Goal: Transaction & Acquisition: Book appointment/travel/reservation

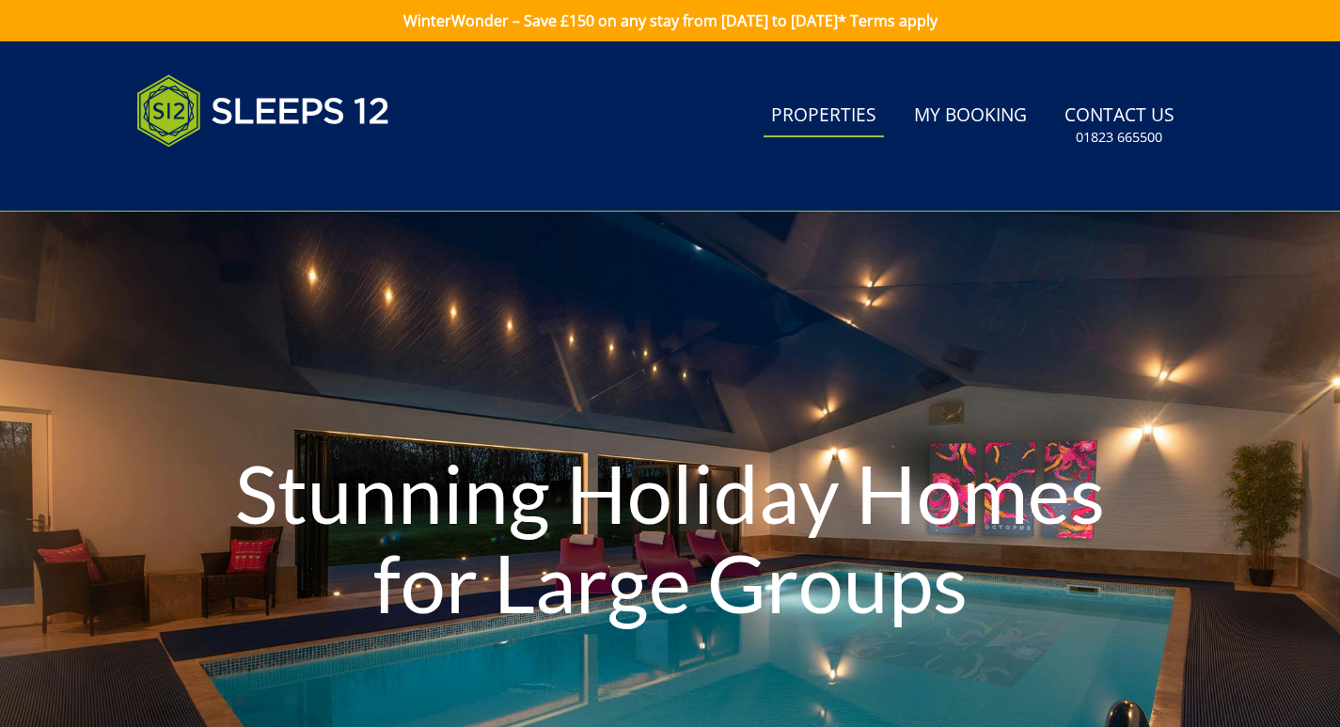
click at [794, 115] on link "Properties" at bounding box center [824, 116] width 120 height 42
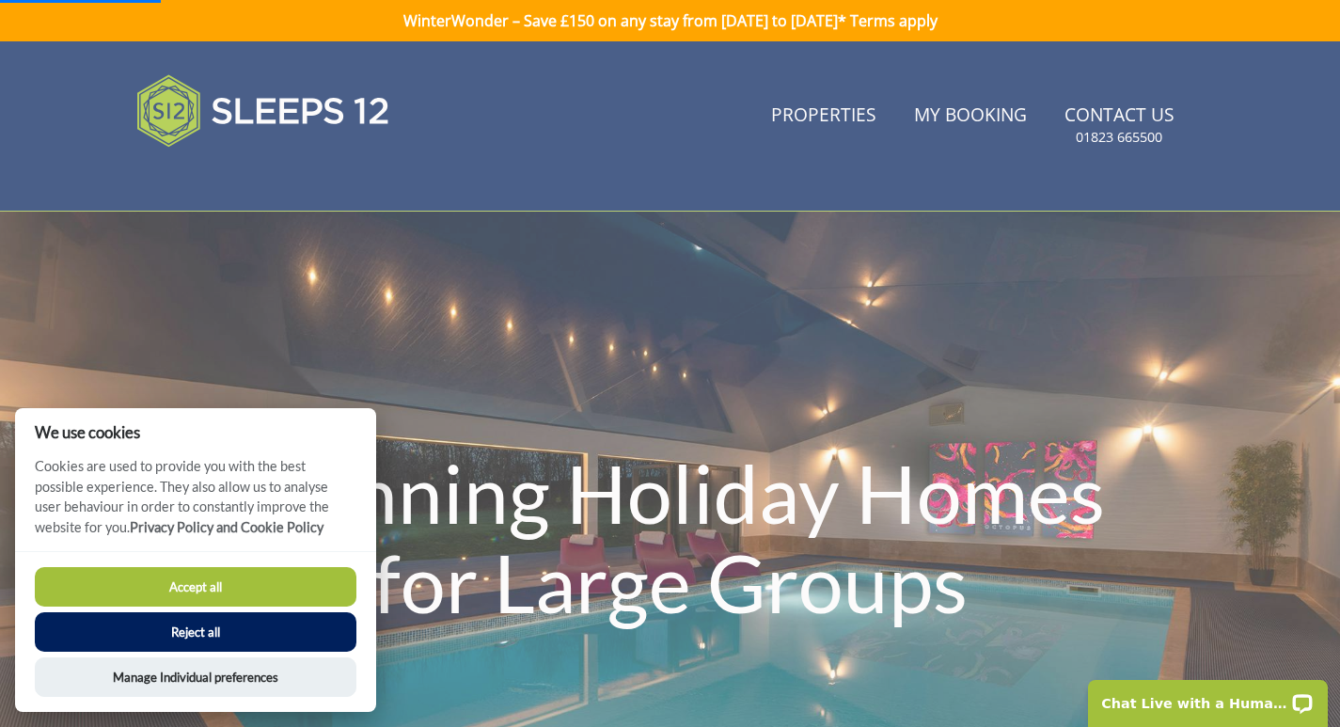
click at [160, 588] on button "Accept all" at bounding box center [196, 587] width 322 height 40
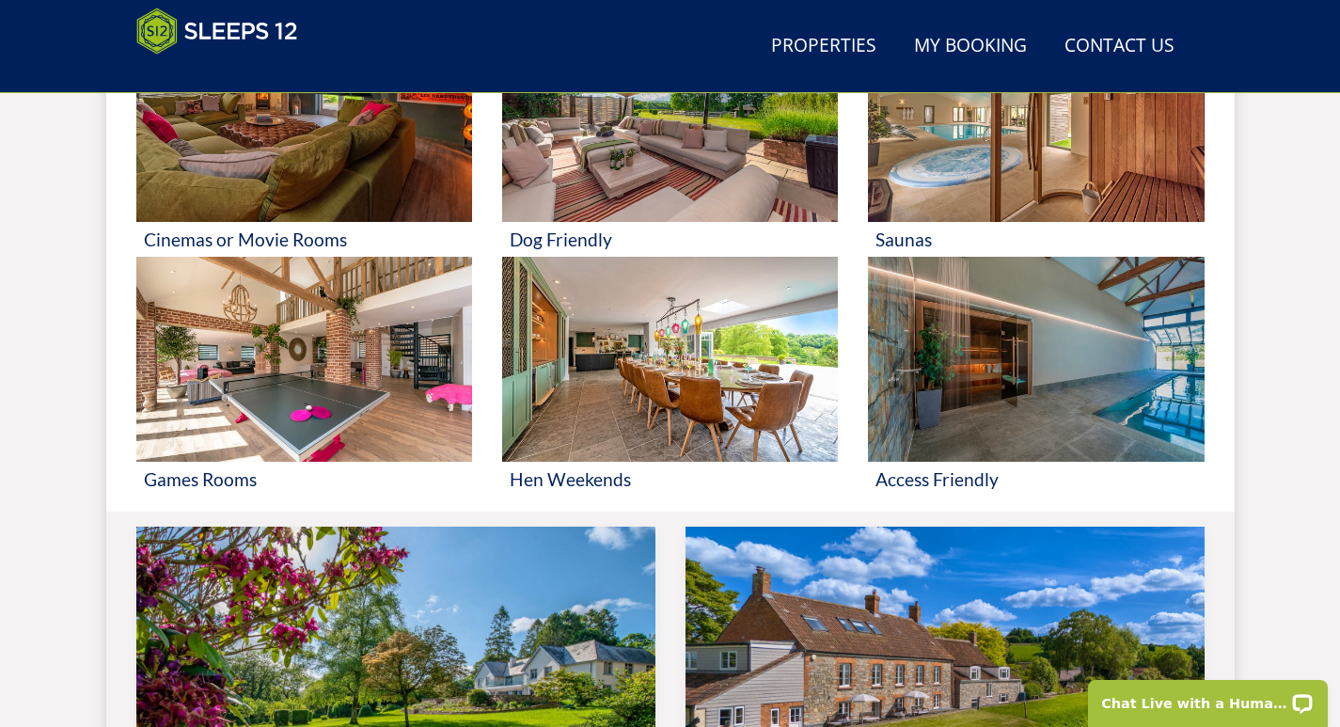
scroll to position [1143, 0]
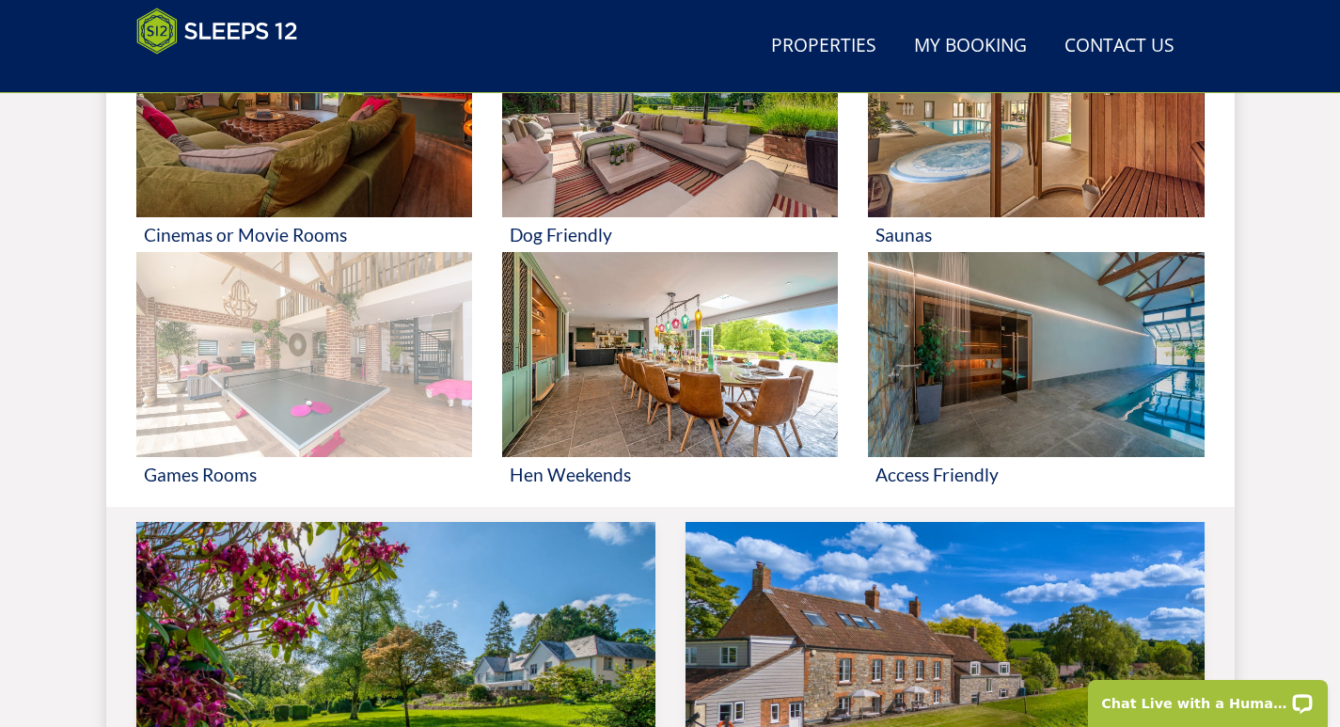
click at [180, 370] on img at bounding box center [304, 354] width 336 height 205
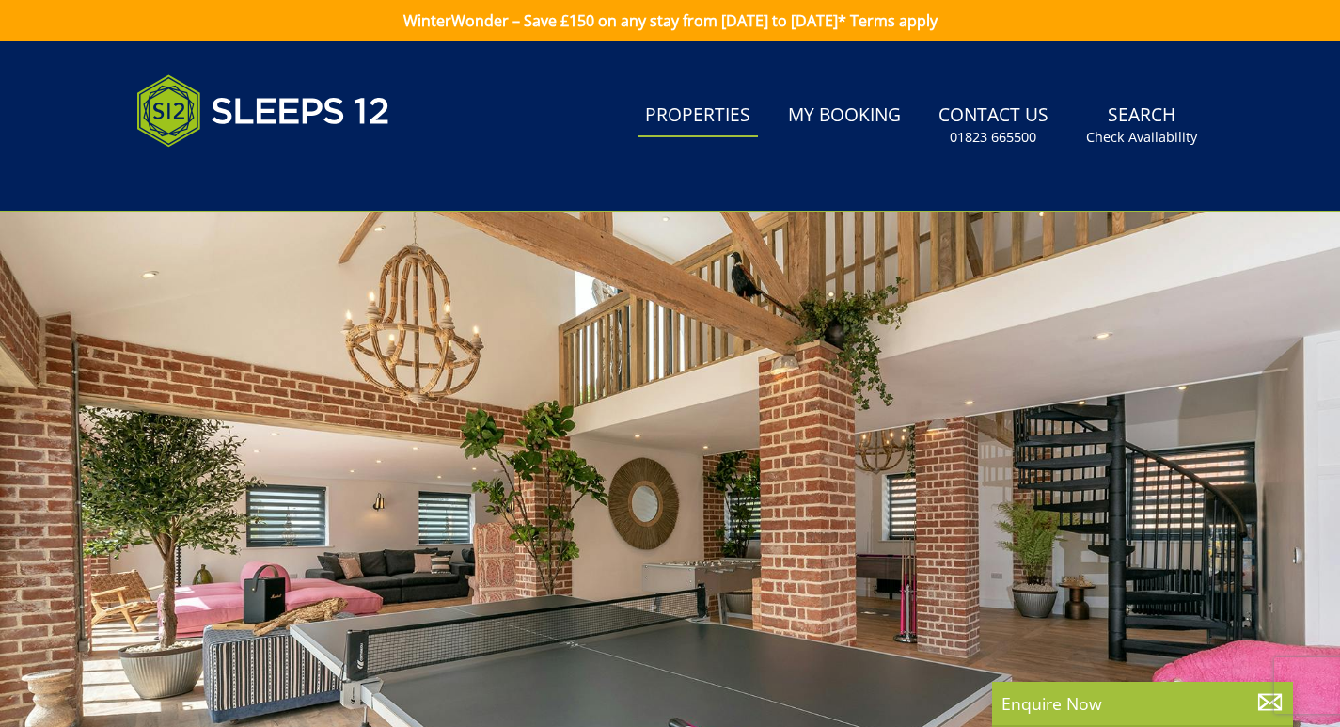
click at [674, 111] on link "Properties" at bounding box center [698, 116] width 120 height 42
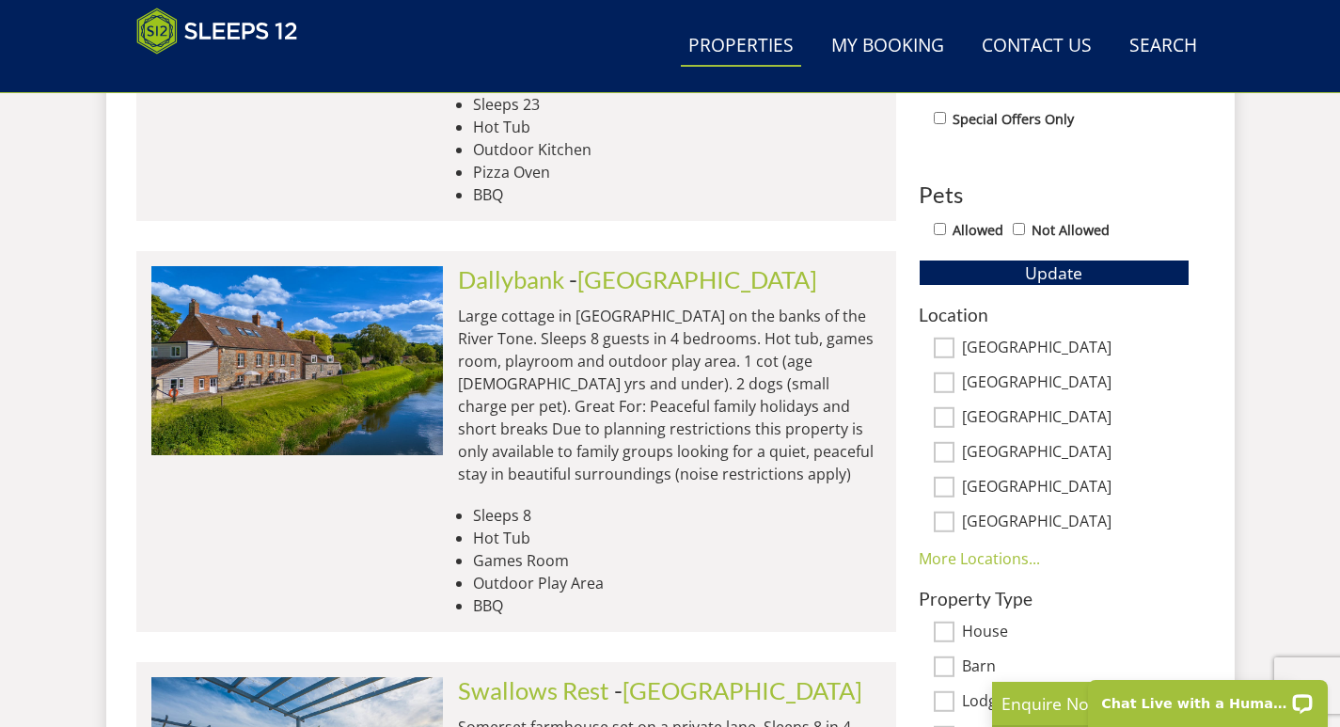
scroll to position [1071, 0]
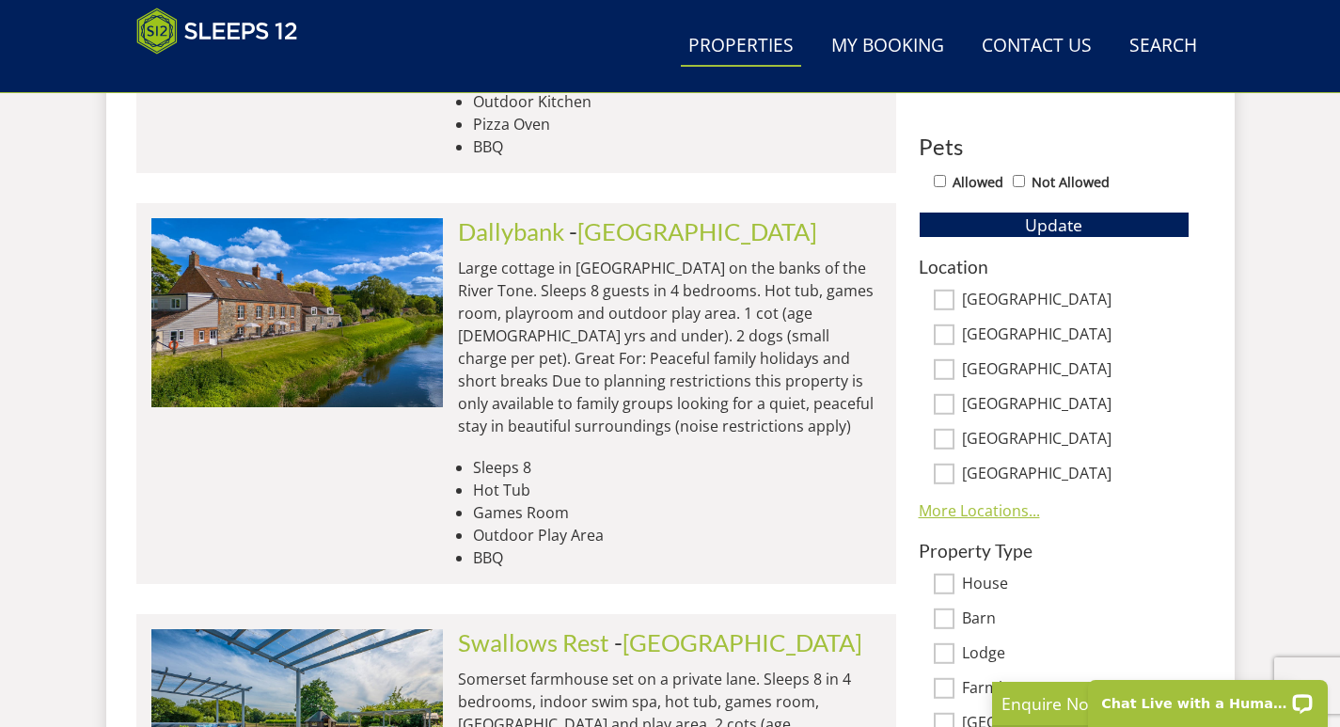
click at [950, 508] on link "More Locations..." at bounding box center [979, 510] width 121 height 21
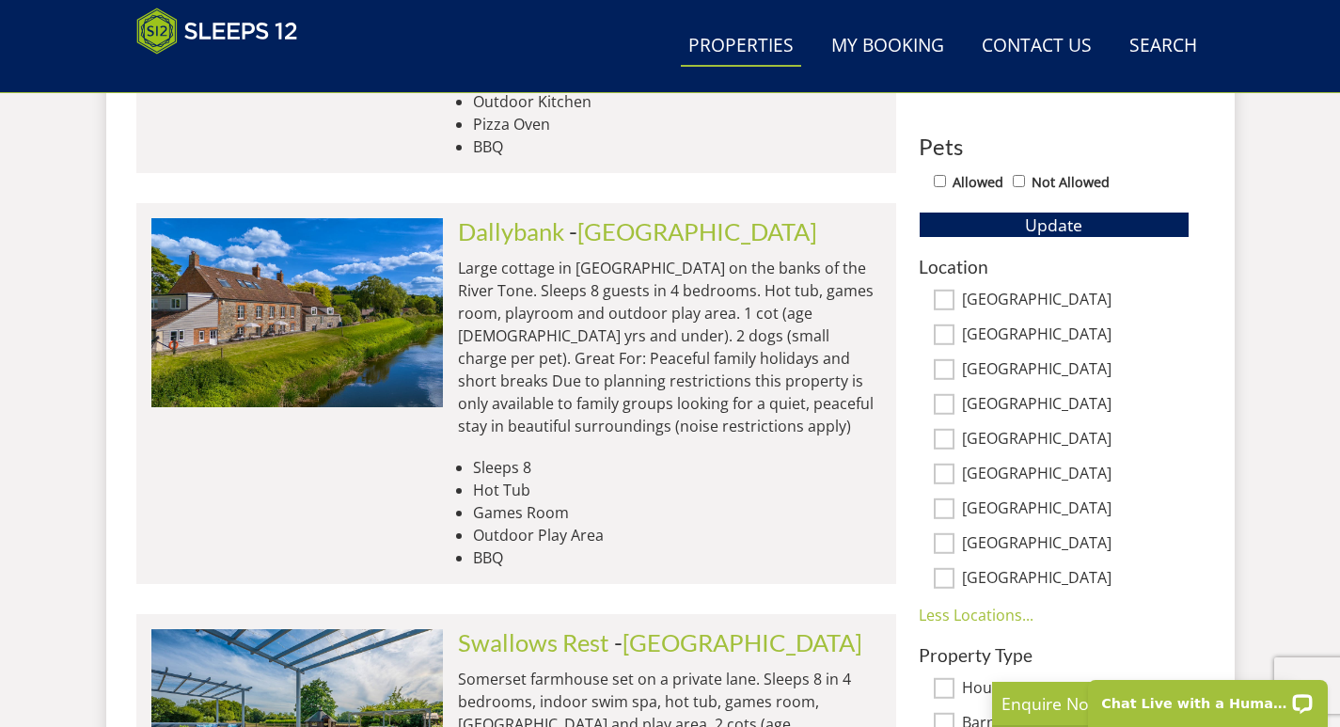
click at [946, 474] on input "[GEOGRAPHIC_DATA]" at bounding box center [944, 474] width 21 height 21
checkbox input "true"
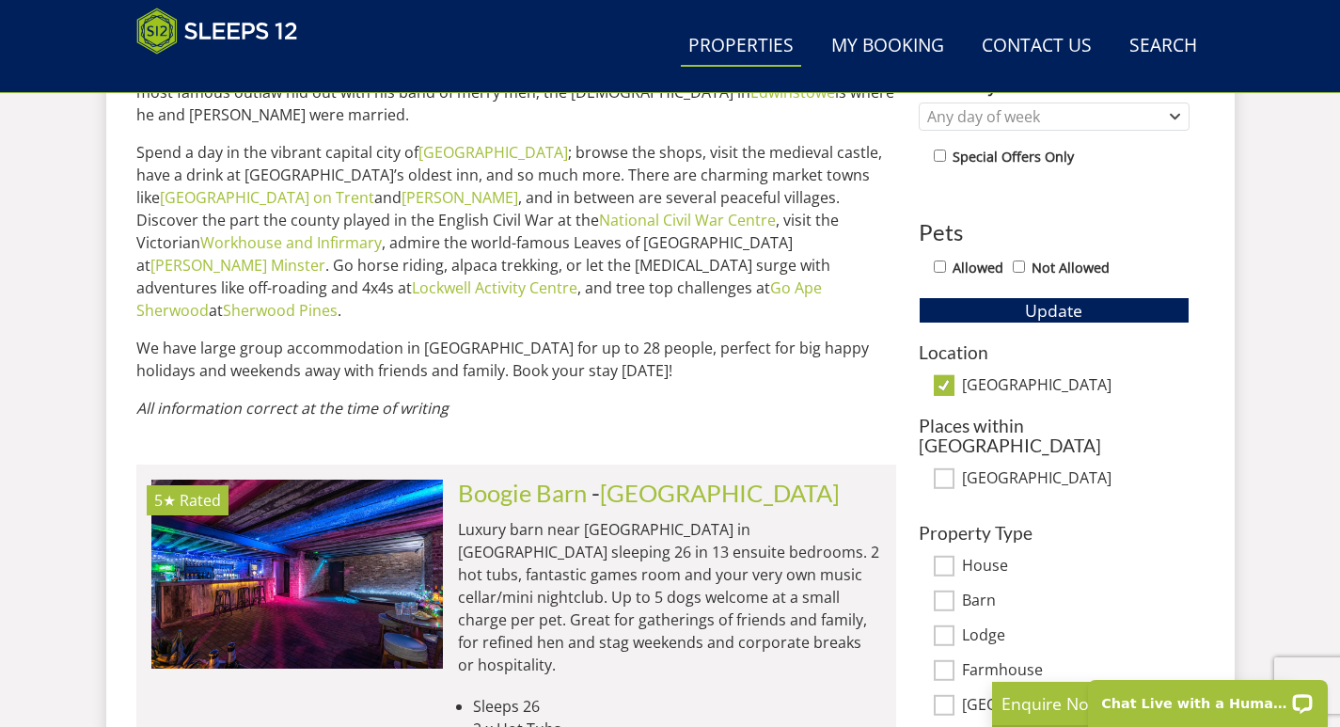
scroll to position [1026, 0]
